Goal: Information Seeking & Learning: Learn about a topic

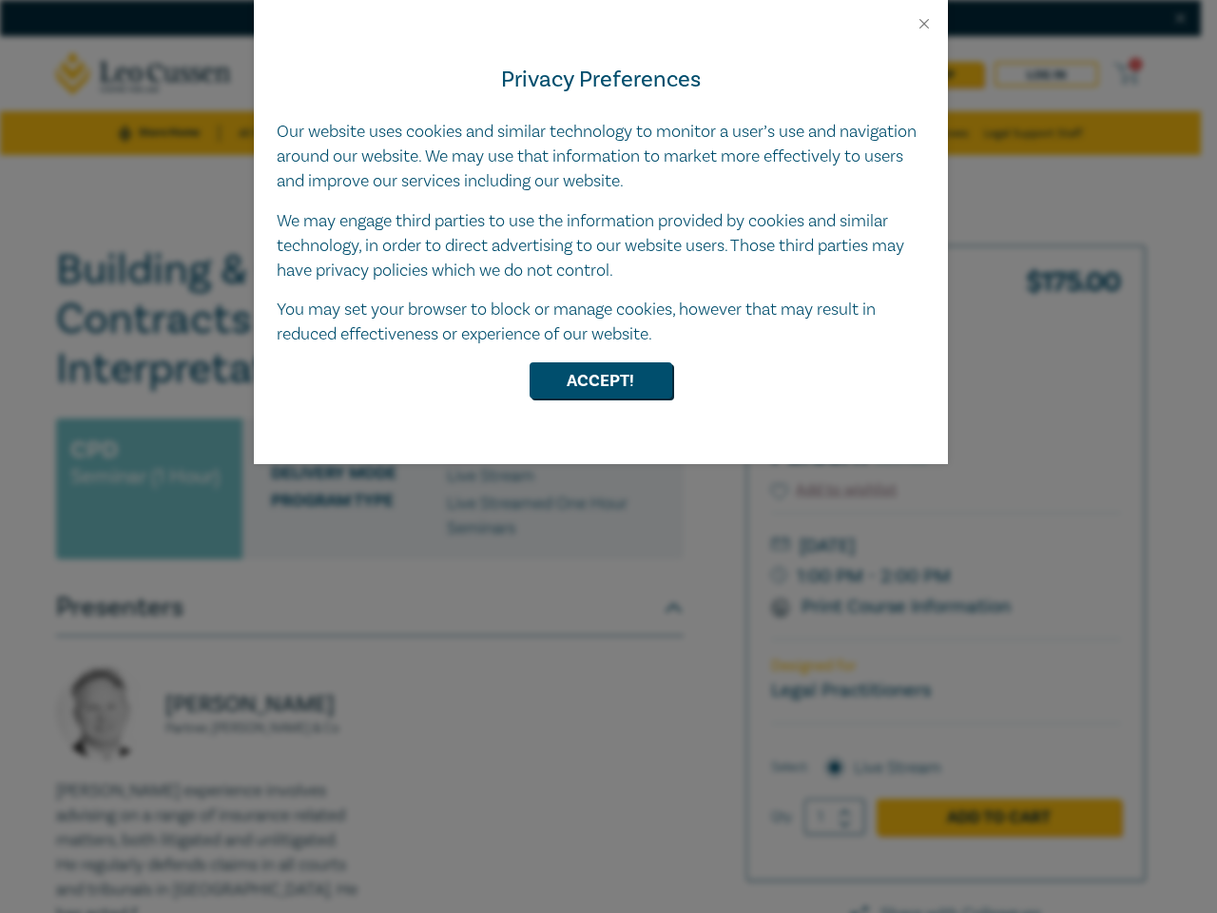
click at [608, 456] on div "Privacy Preferences Our website uses cookies and similar technology to monitor …" at bounding box center [601, 248] width 694 height 432
click at [924, 24] on button "Close" at bounding box center [923, 23] width 17 height 17
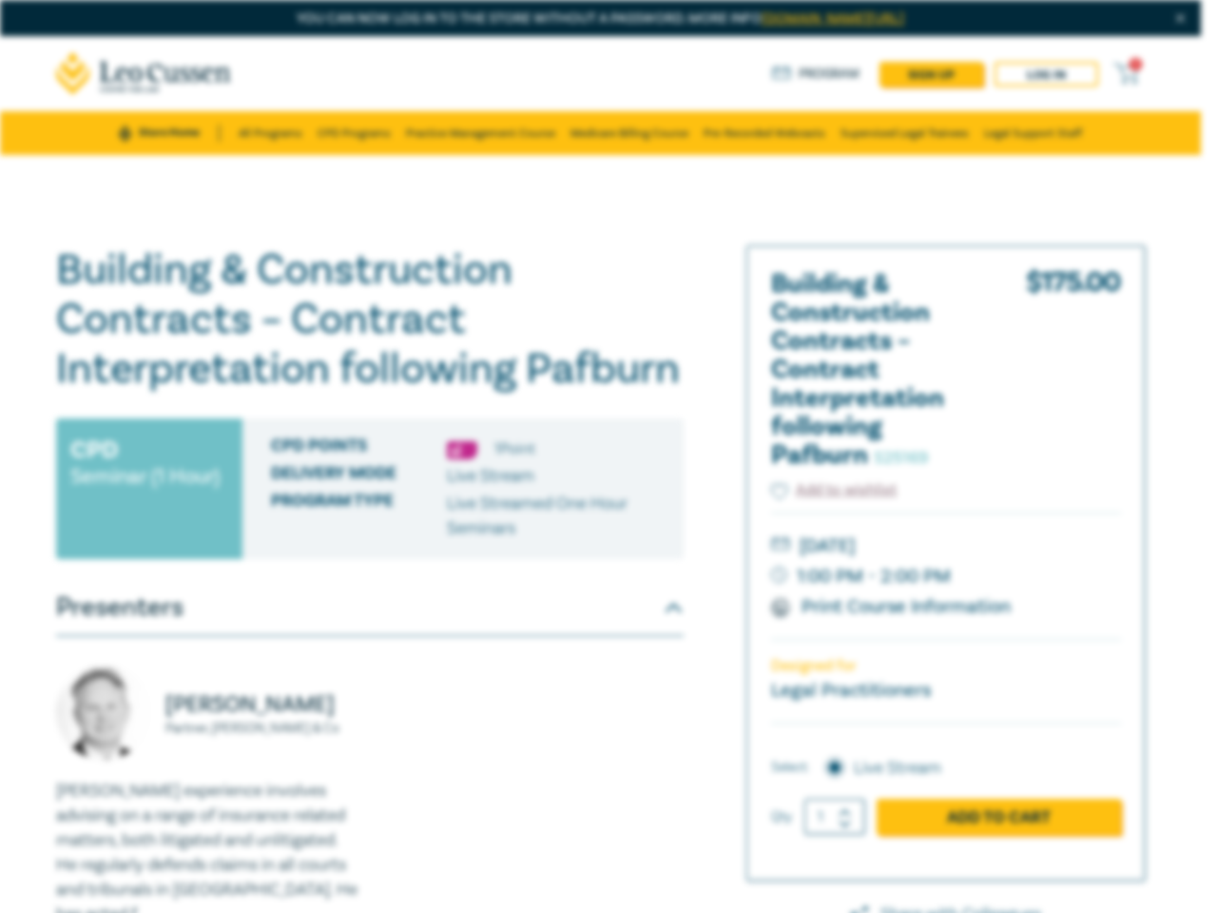
click at [601, 380] on h1 "Building & Construction Contracts – Contract Interpretation following Pafburn S…" at bounding box center [369, 319] width 627 height 148
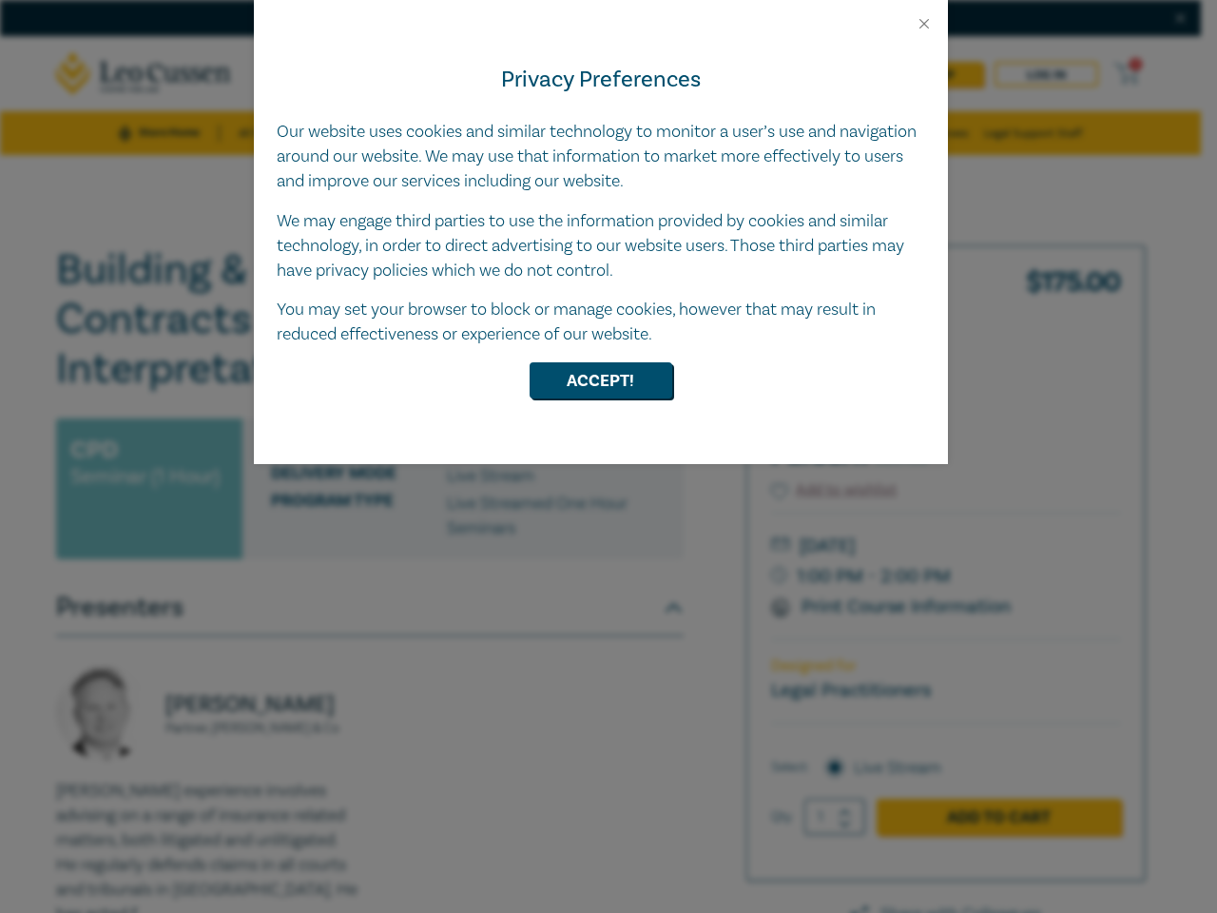
click at [608, 456] on div "Privacy Preferences Our website uses cookies and similar technology to monitor …" at bounding box center [601, 248] width 694 height 432
click at [924, 24] on button "Close" at bounding box center [923, 23] width 17 height 17
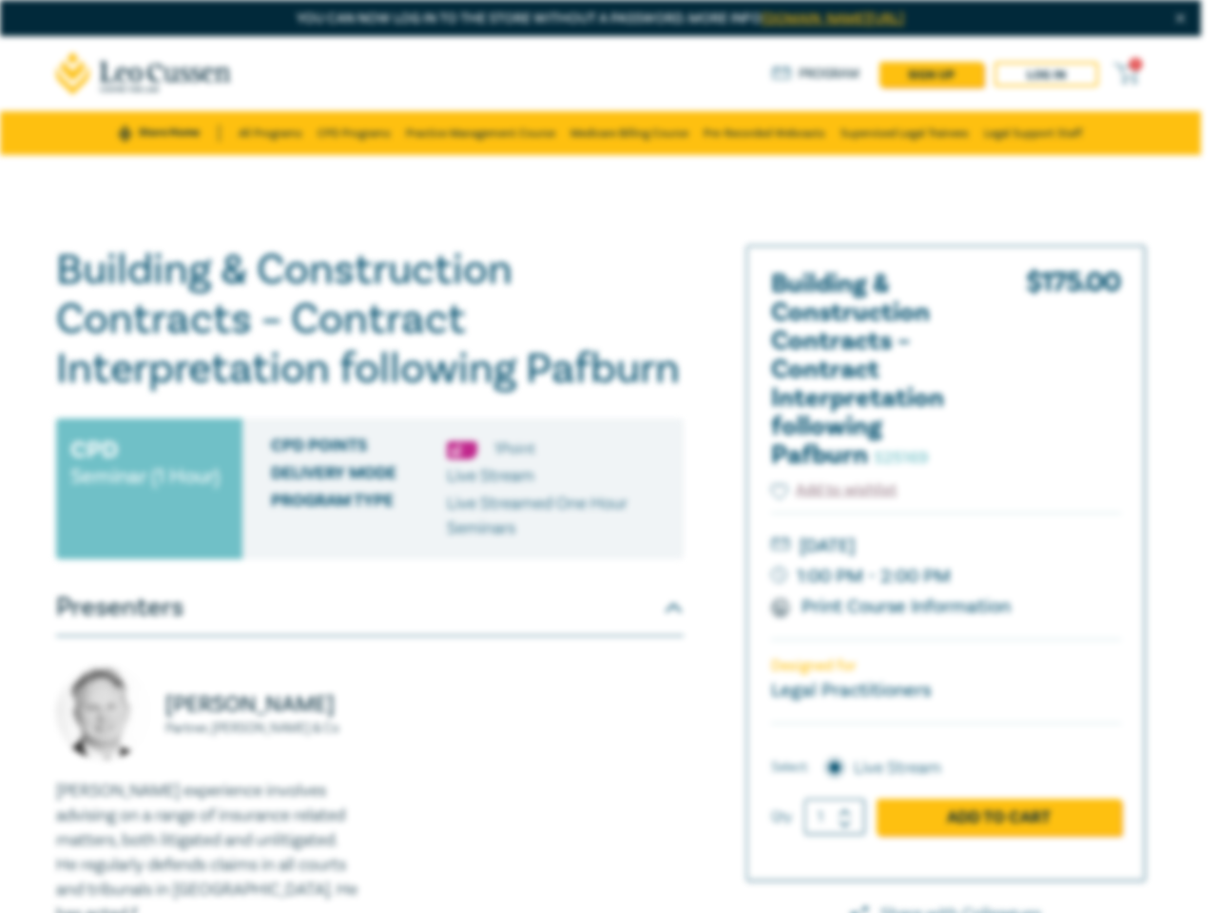
click at [601, 380] on h1 "Building & Construction Contracts – Contract Interpretation following Pafburn S…" at bounding box center [369, 319] width 627 height 148
